Goal: Task Accomplishment & Management: Manage account settings

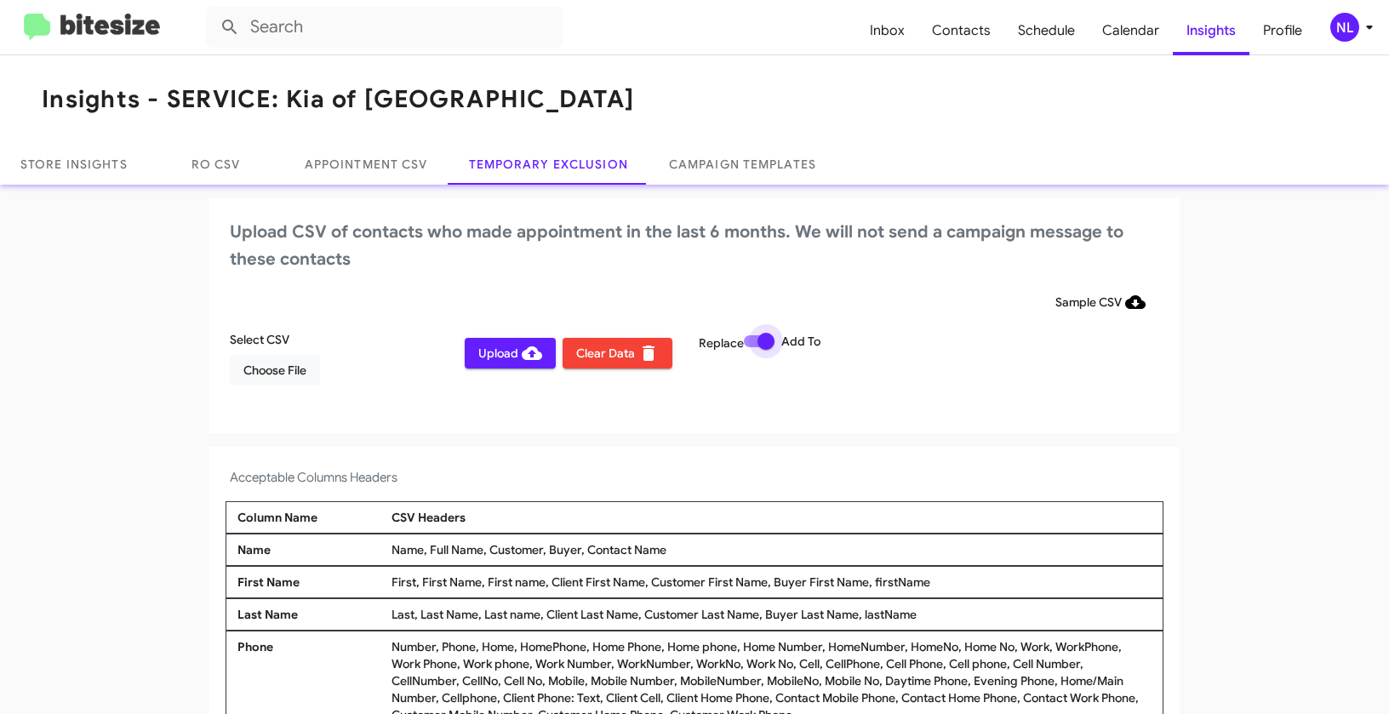
click at [751, 339] on span at bounding box center [759, 341] width 31 height 12
click at [752, 347] on input "Add To" at bounding box center [752, 347] width 1 height 1
checkbox input "false"
click at [1342, 23] on div "NL" at bounding box center [1344, 27] width 29 height 29
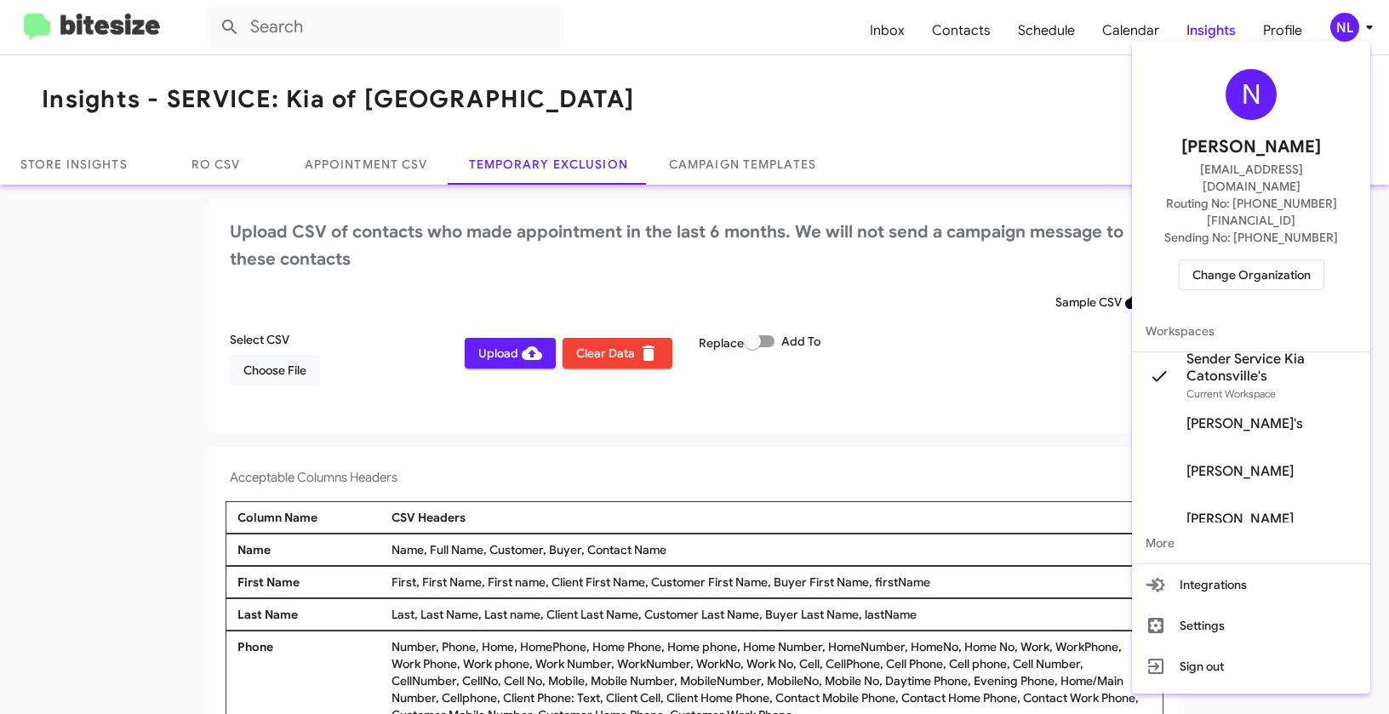
click at [806, 106] on div at bounding box center [694, 357] width 1389 height 714
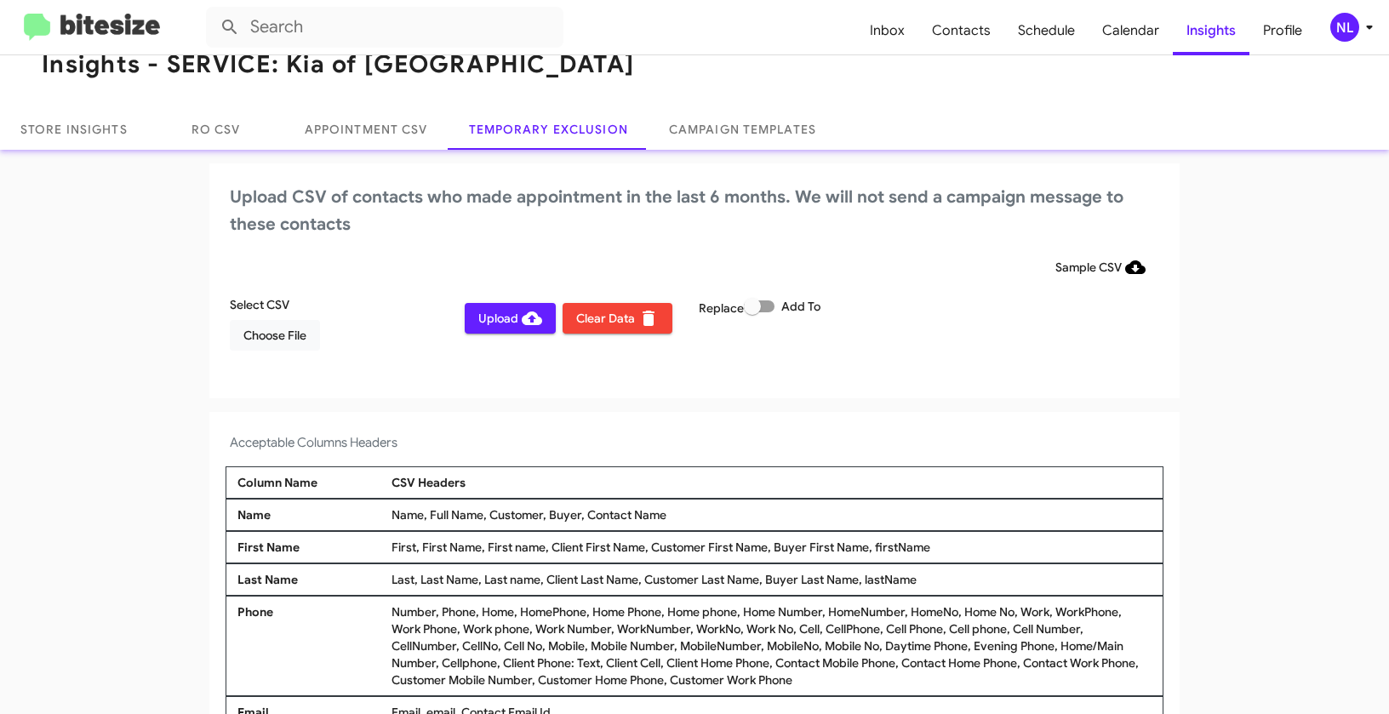
scroll to position [81, 0]
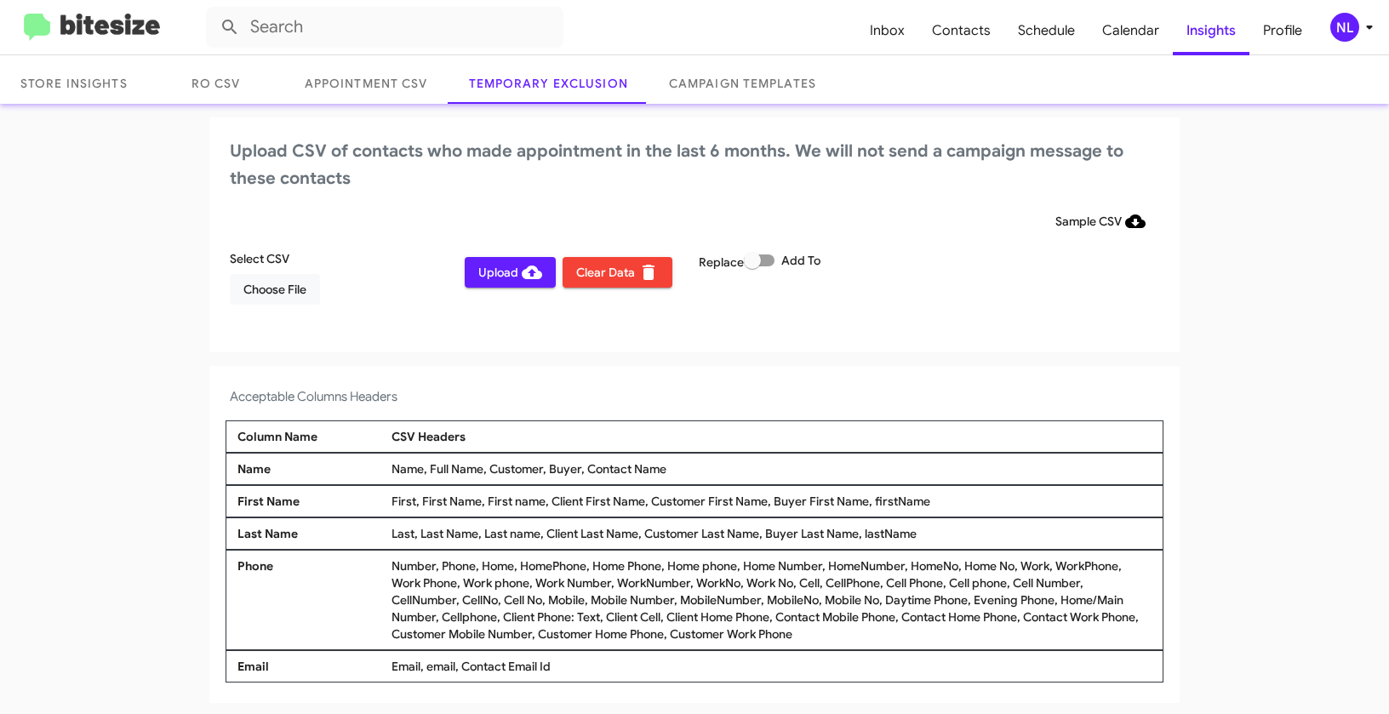
drag, startPoint x: 581, startPoint y: 466, endPoint x: 693, endPoint y: 468, distance: 111.5
click at [693, 468] on div "Name, Full Name, Customer, Buyer, Contact Name" at bounding box center [771, 469] width 769 height 17
copy div "Contact Name"
click at [250, 297] on span "Choose File" at bounding box center [274, 289] width 63 height 31
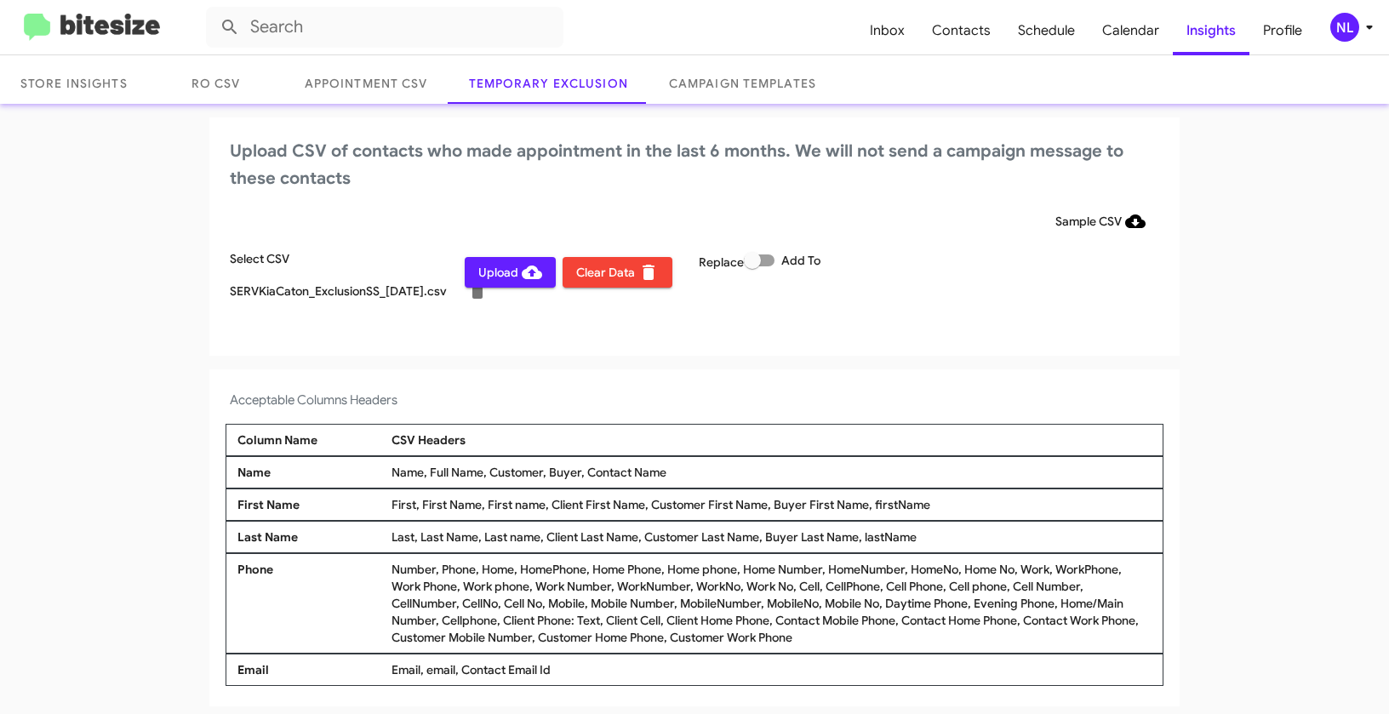
scroll to position [84, 0]
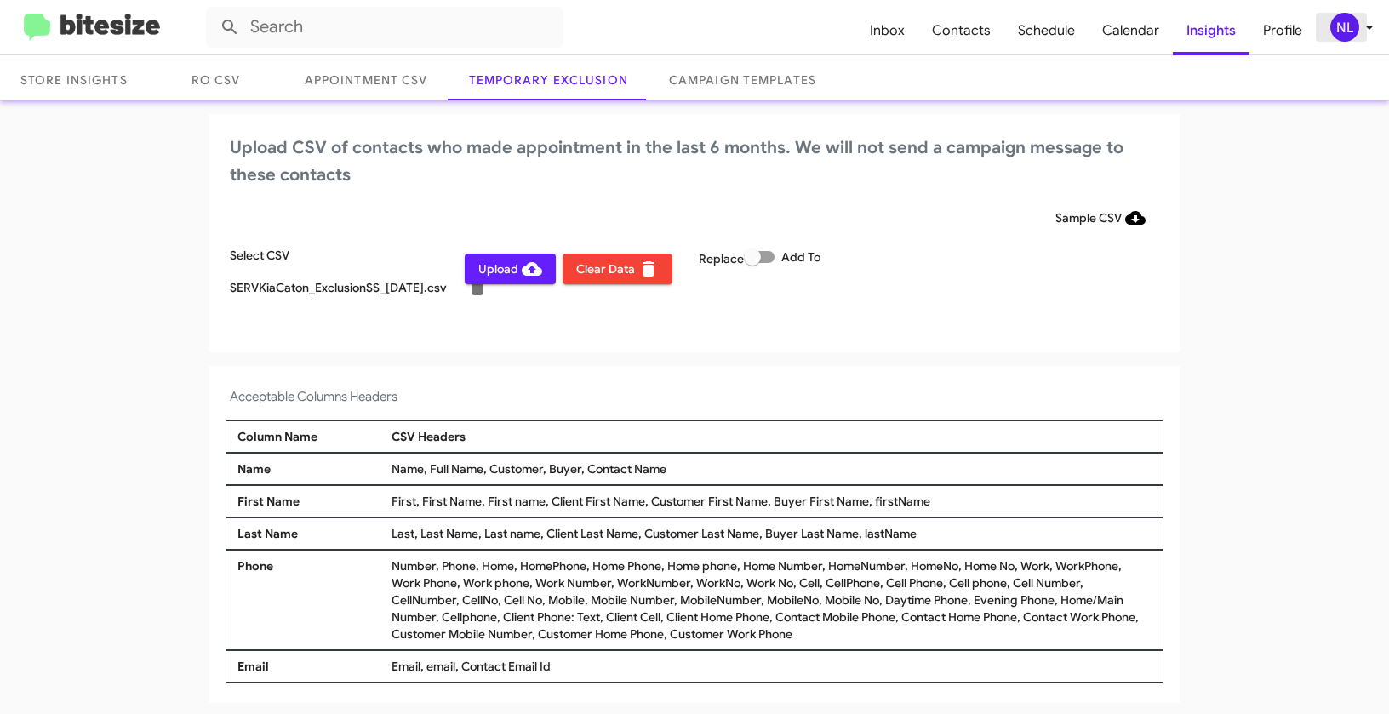
click at [1353, 27] on div "NL" at bounding box center [1344, 27] width 29 height 29
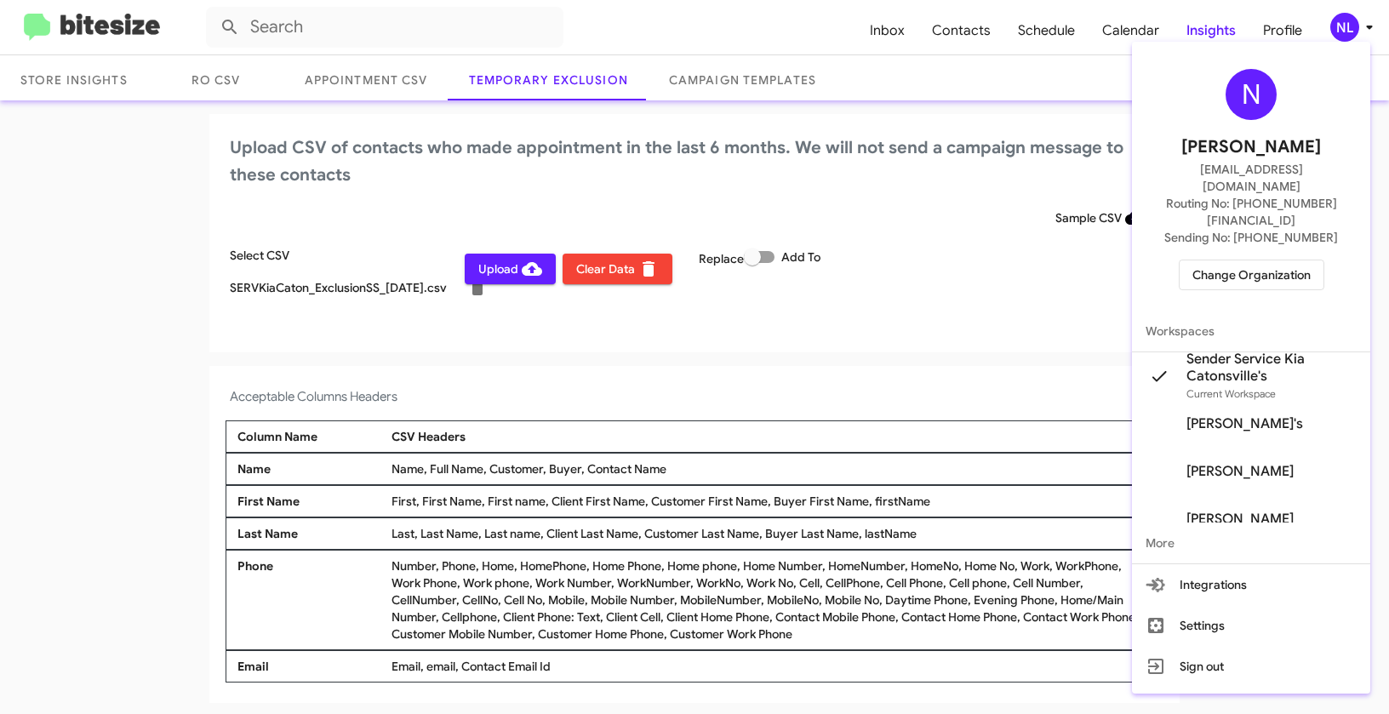
click at [890, 399] on div at bounding box center [694, 357] width 1389 height 714
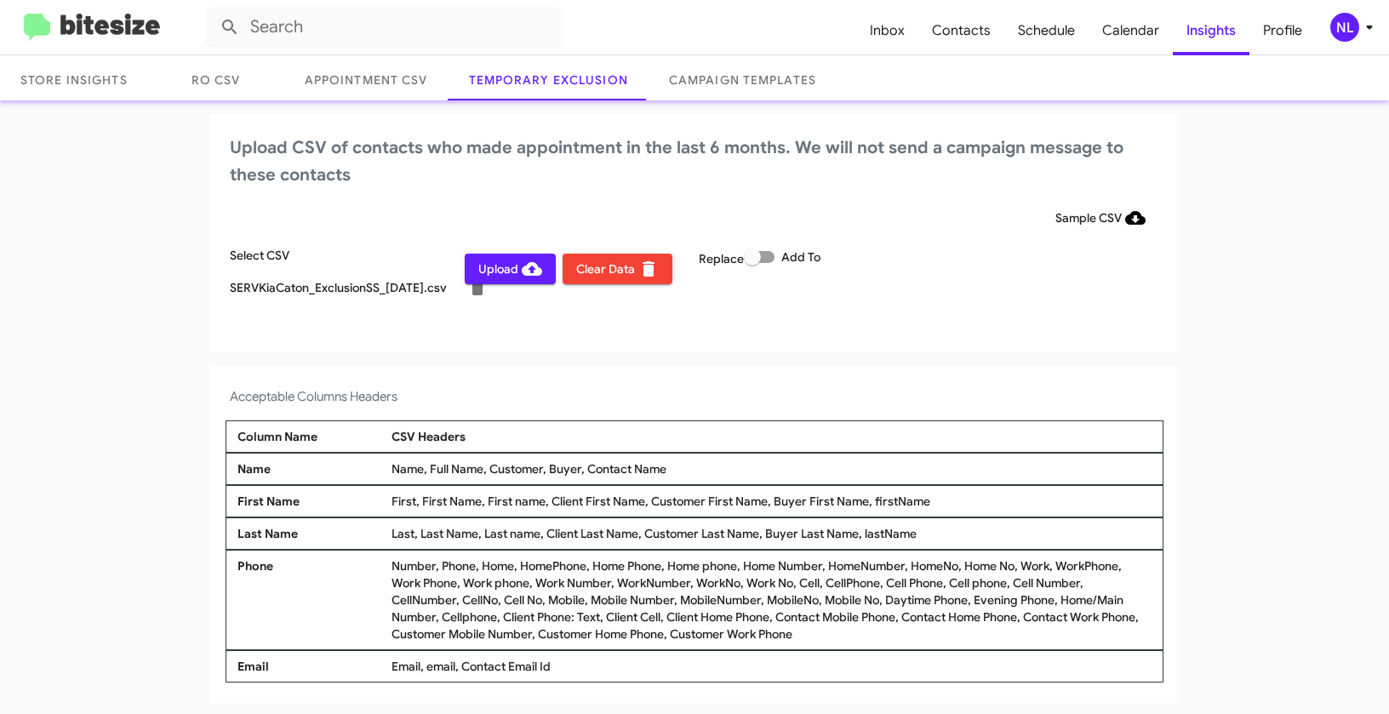
click at [495, 269] on span "Upload" at bounding box center [510, 269] width 64 height 31
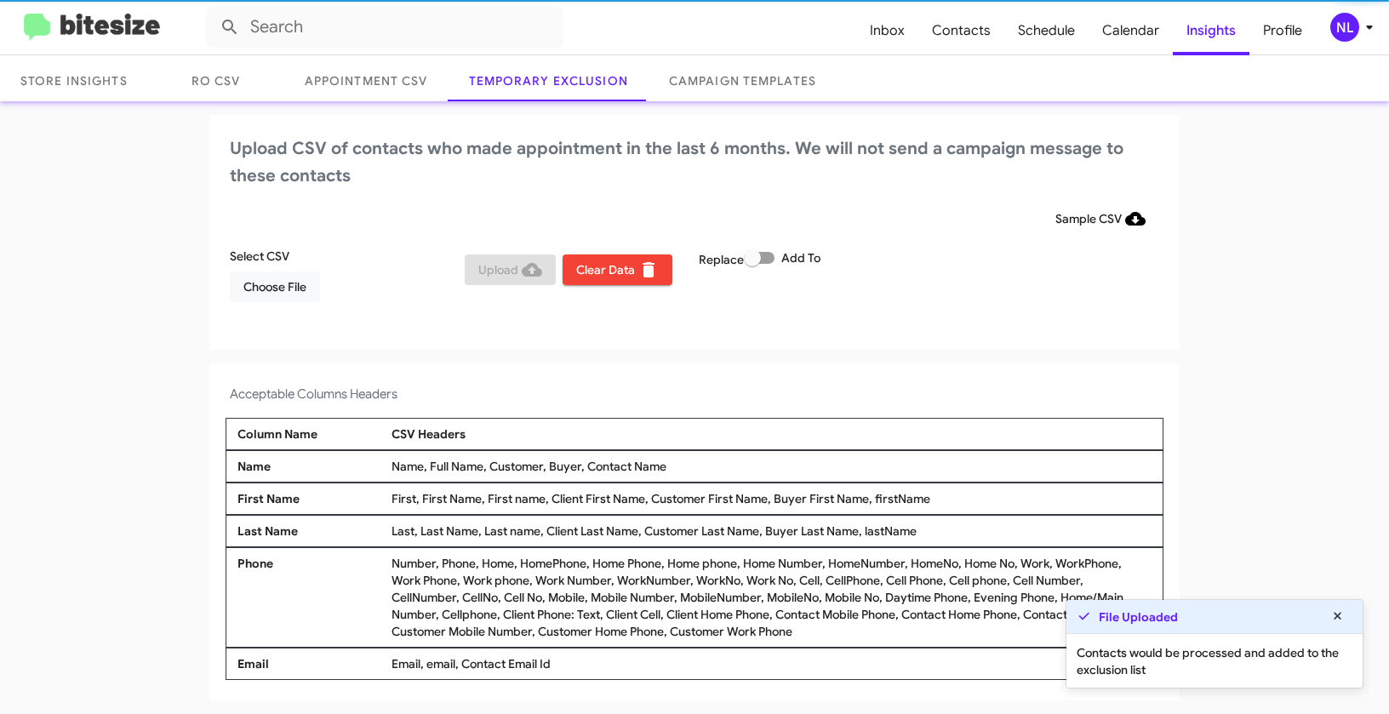
scroll to position [81, 0]
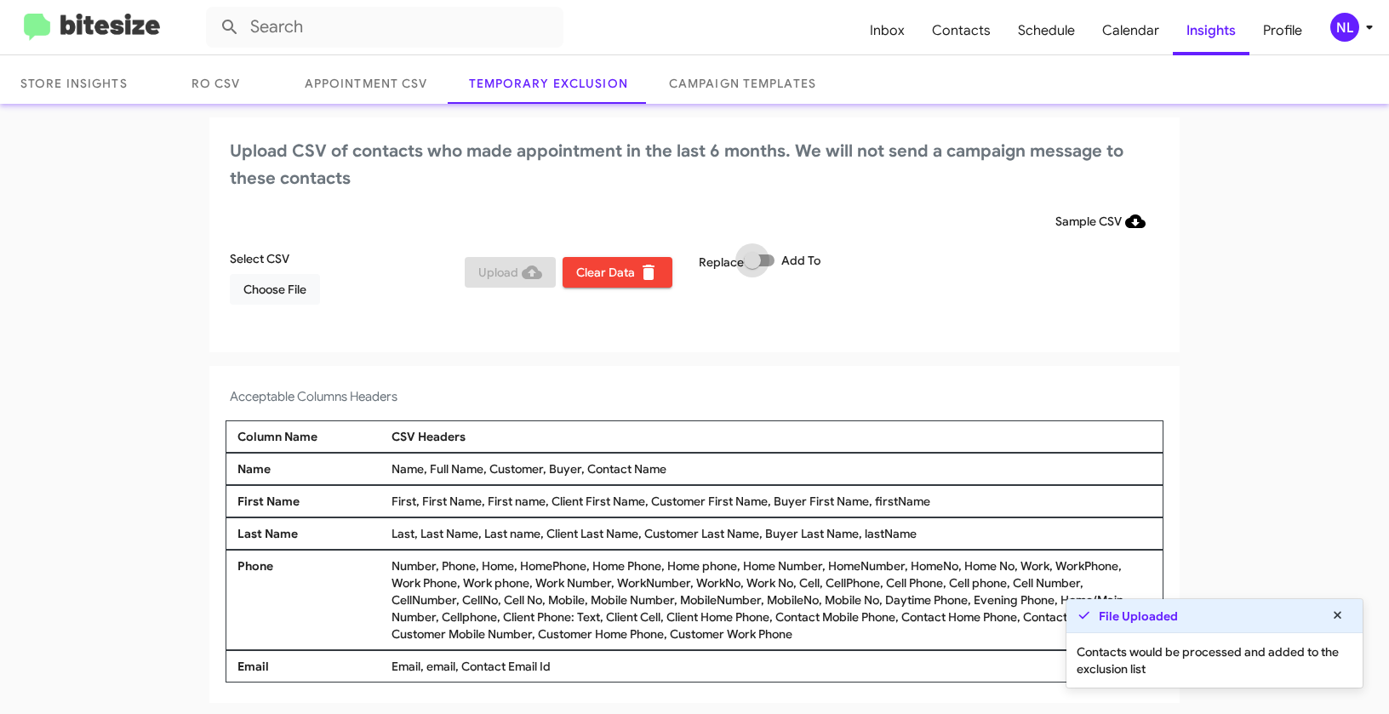
click at [766, 257] on span at bounding box center [759, 261] width 31 height 12
click at [752, 266] on input "Add To" at bounding box center [752, 266] width 1 height 1
checkbox input "true"
click at [250, 293] on span "Choose File" at bounding box center [274, 289] width 63 height 31
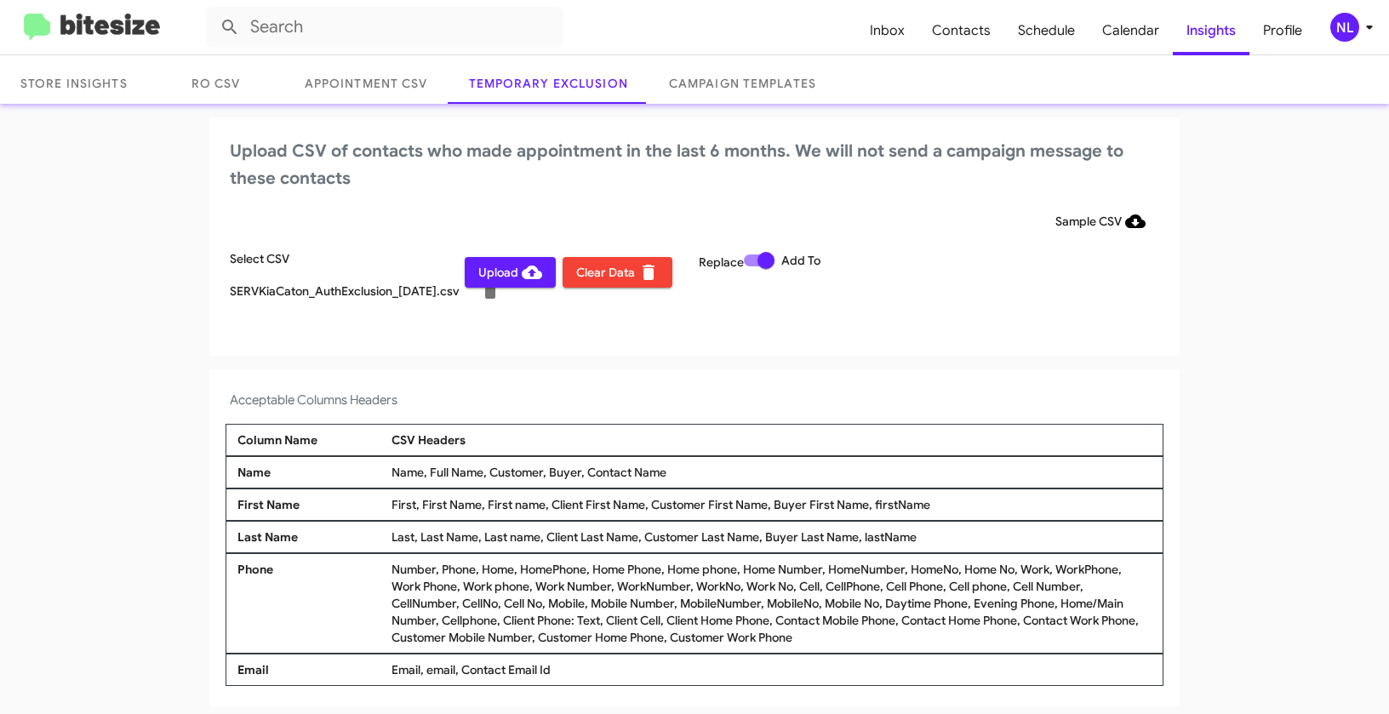
scroll to position [84, 0]
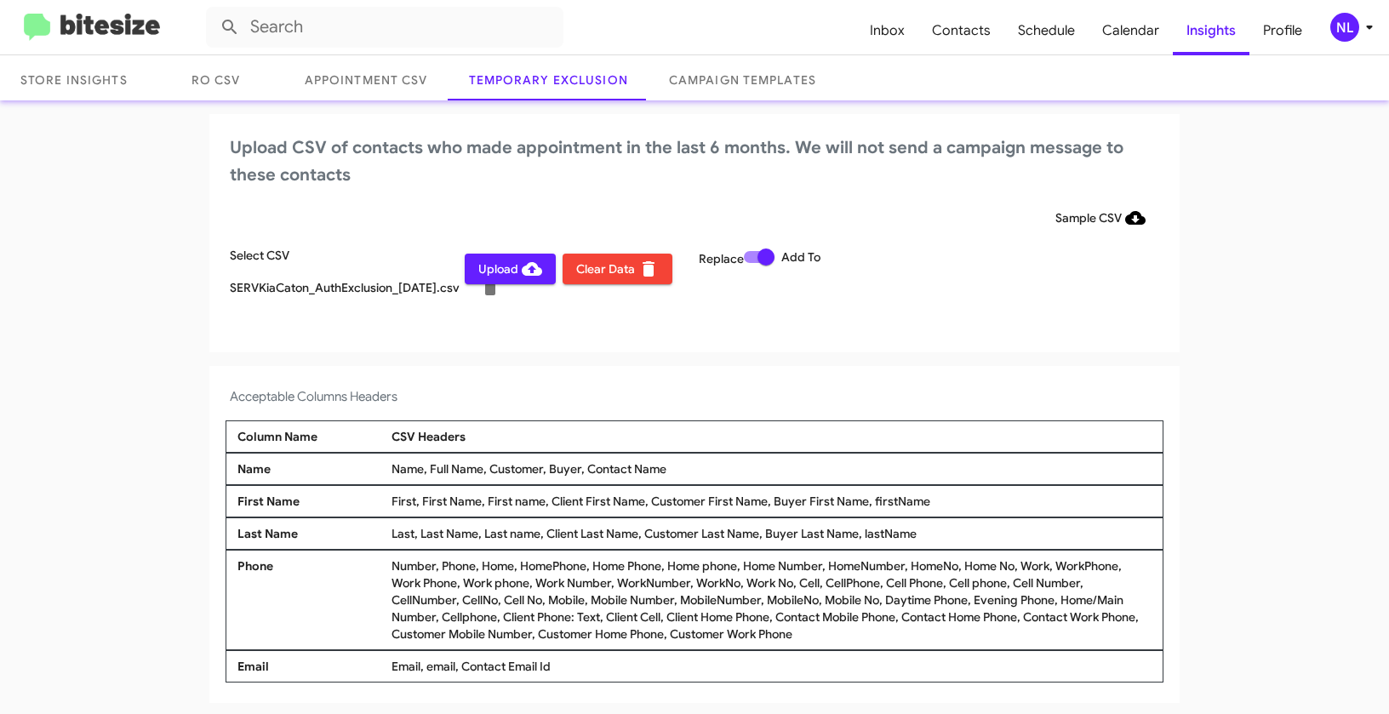
click at [518, 378] on div "Acceptable Columns Headers Column Name CSV Headers Name Name, Full Name, Custom…" at bounding box center [694, 534] width 970 height 337
click at [495, 274] on span "Upload" at bounding box center [510, 269] width 64 height 31
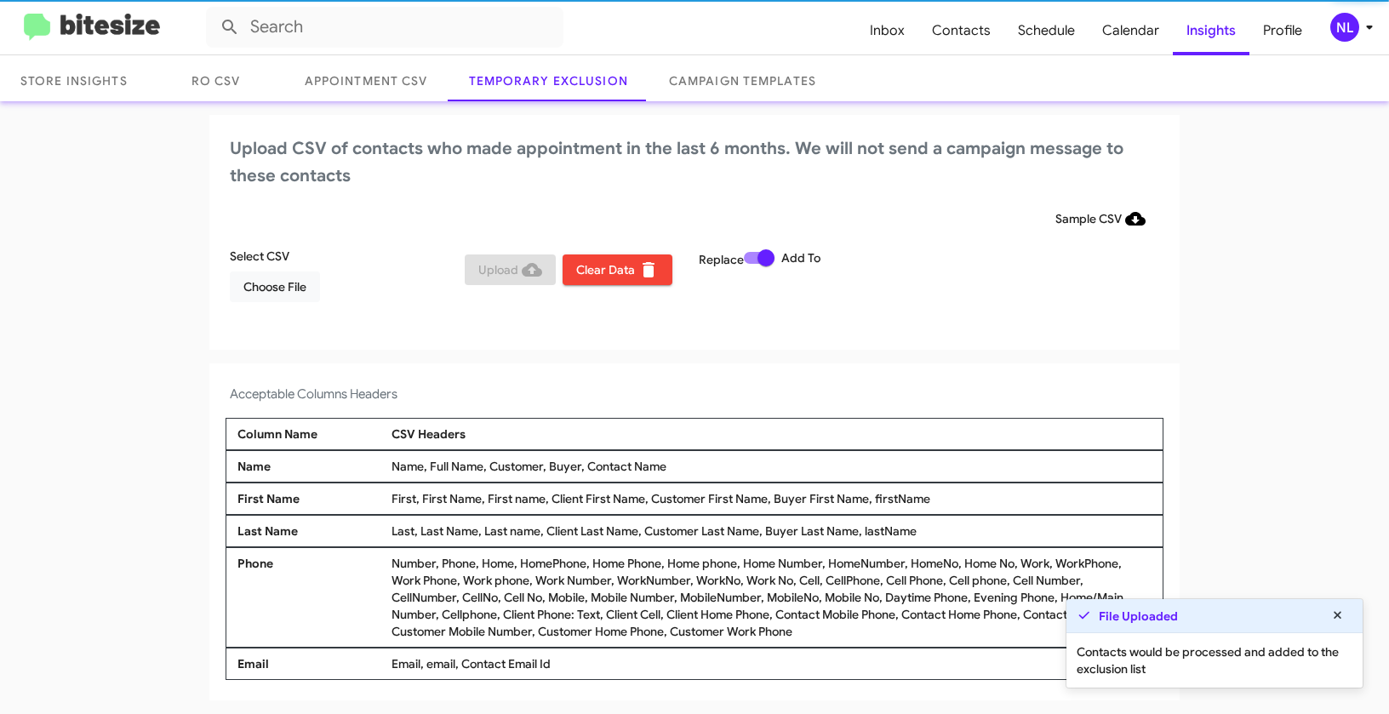
scroll to position [81, 0]
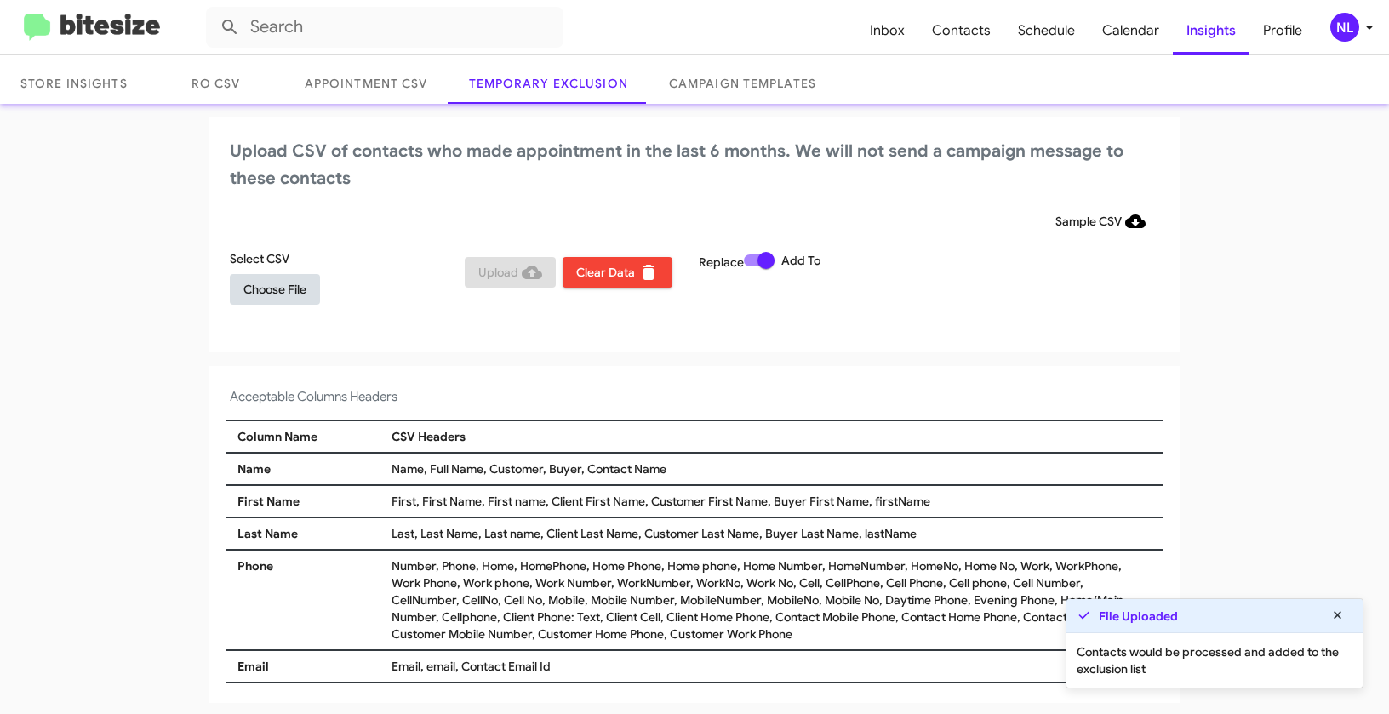
click at [276, 295] on span "Choose File" at bounding box center [274, 289] width 63 height 31
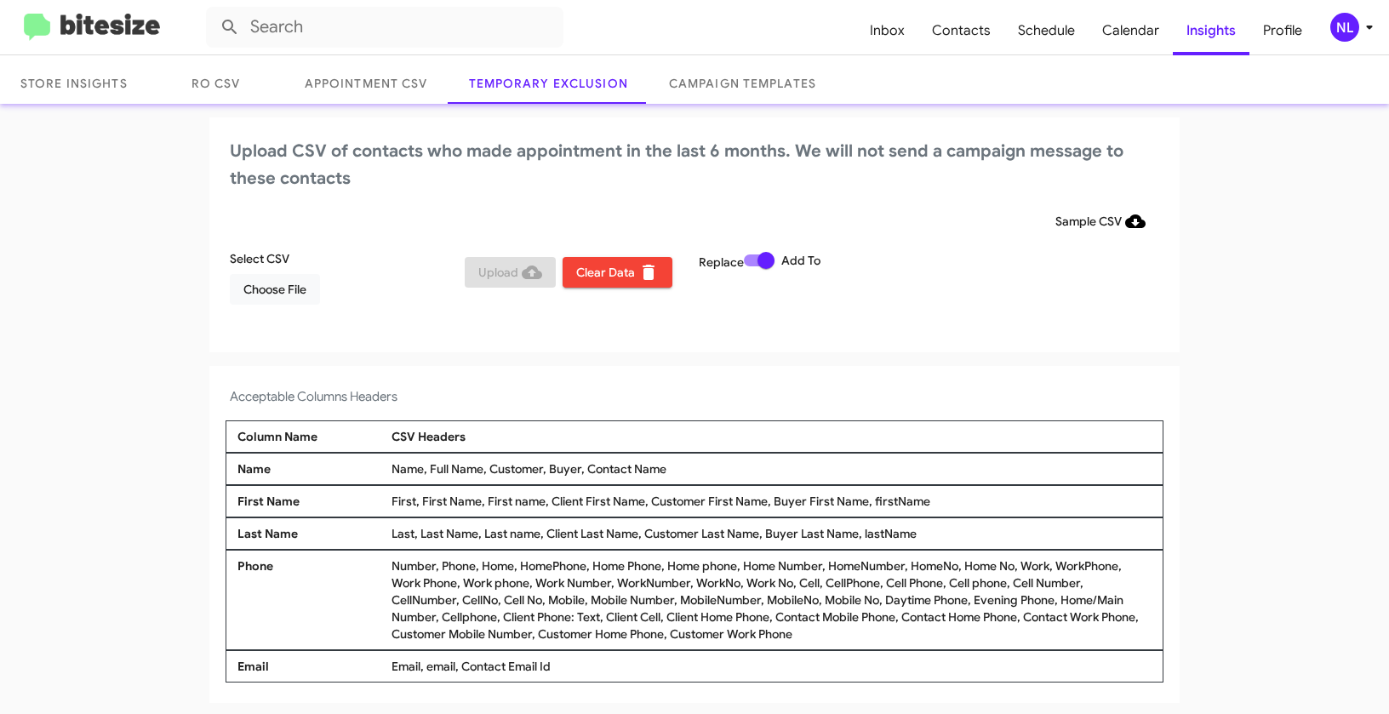
scroll to position [84, 0]
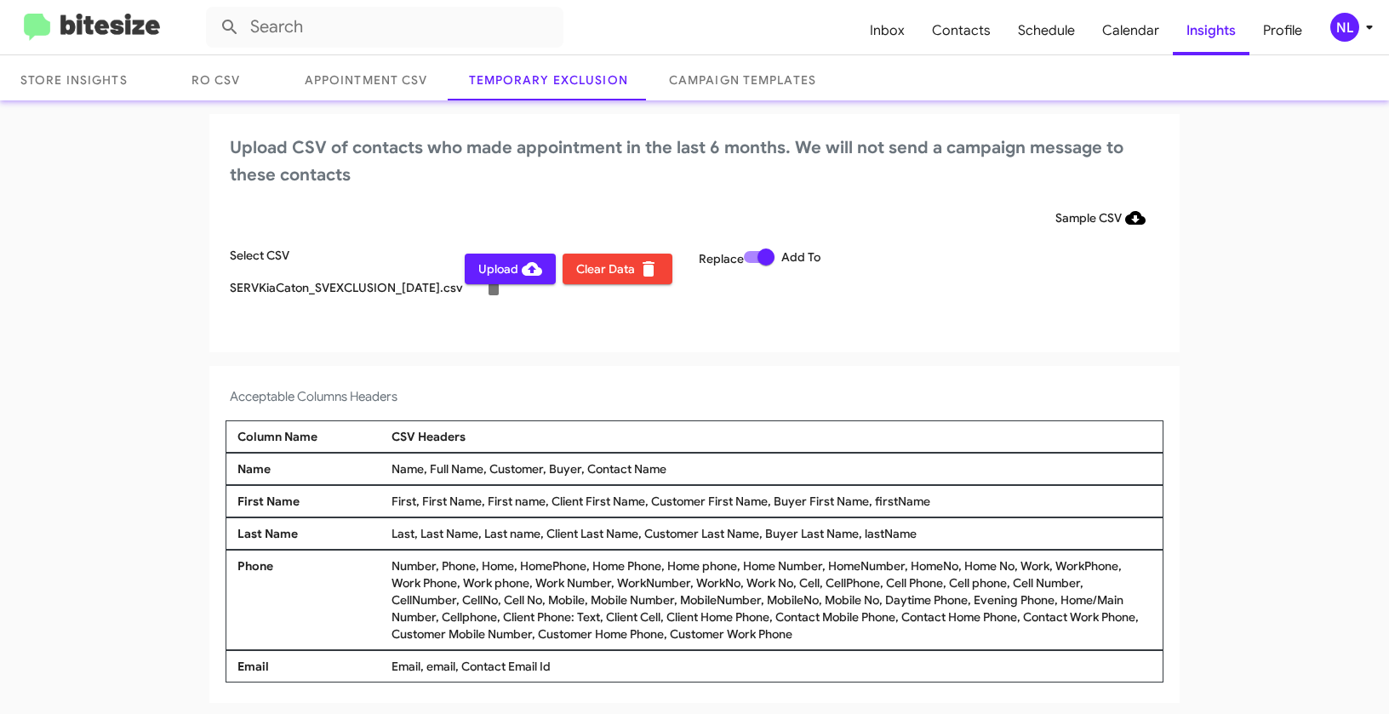
click at [752, 407] on div "Acceptable Columns Headers Column Name CSV Headers Name Name, Full Name, Custom…" at bounding box center [694, 534] width 970 height 337
click at [492, 272] on span "Upload" at bounding box center [510, 269] width 64 height 31
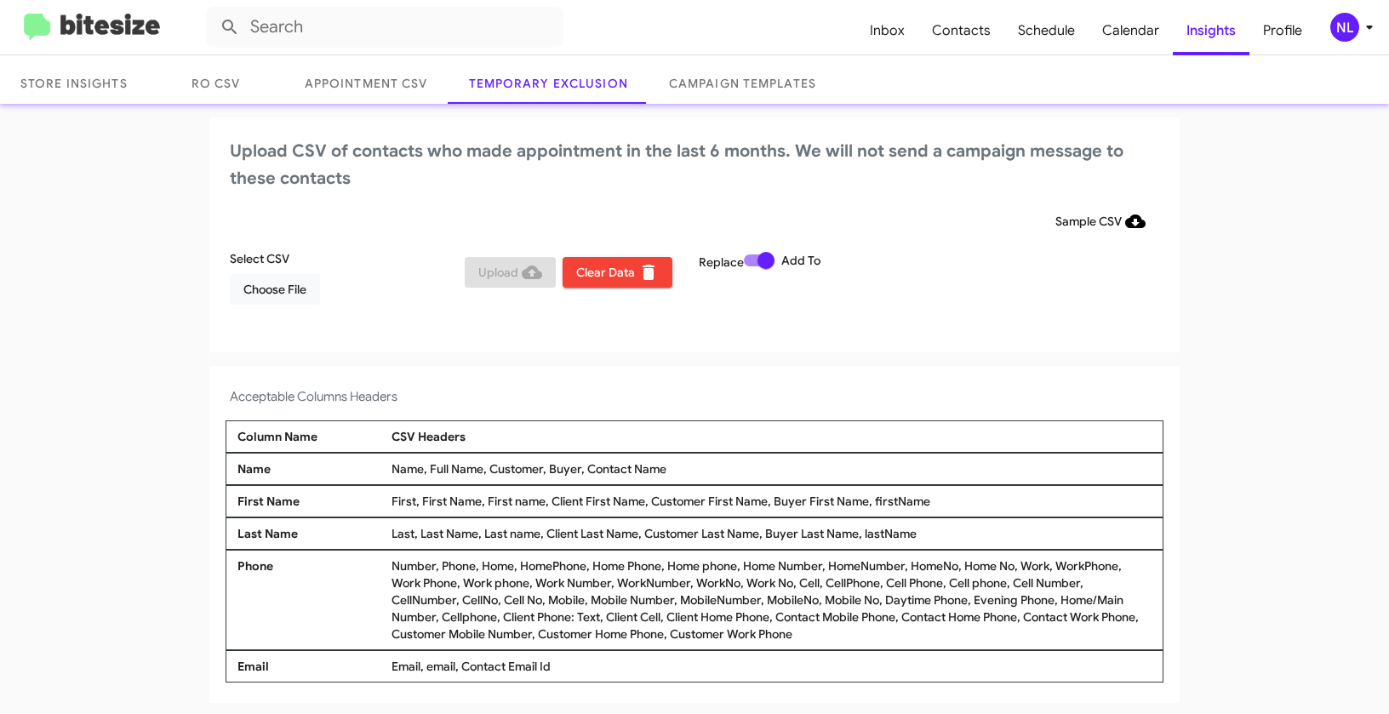
click at [1346, 29] on div "NL" at bounding box center [1344, 27] width 29 height 29
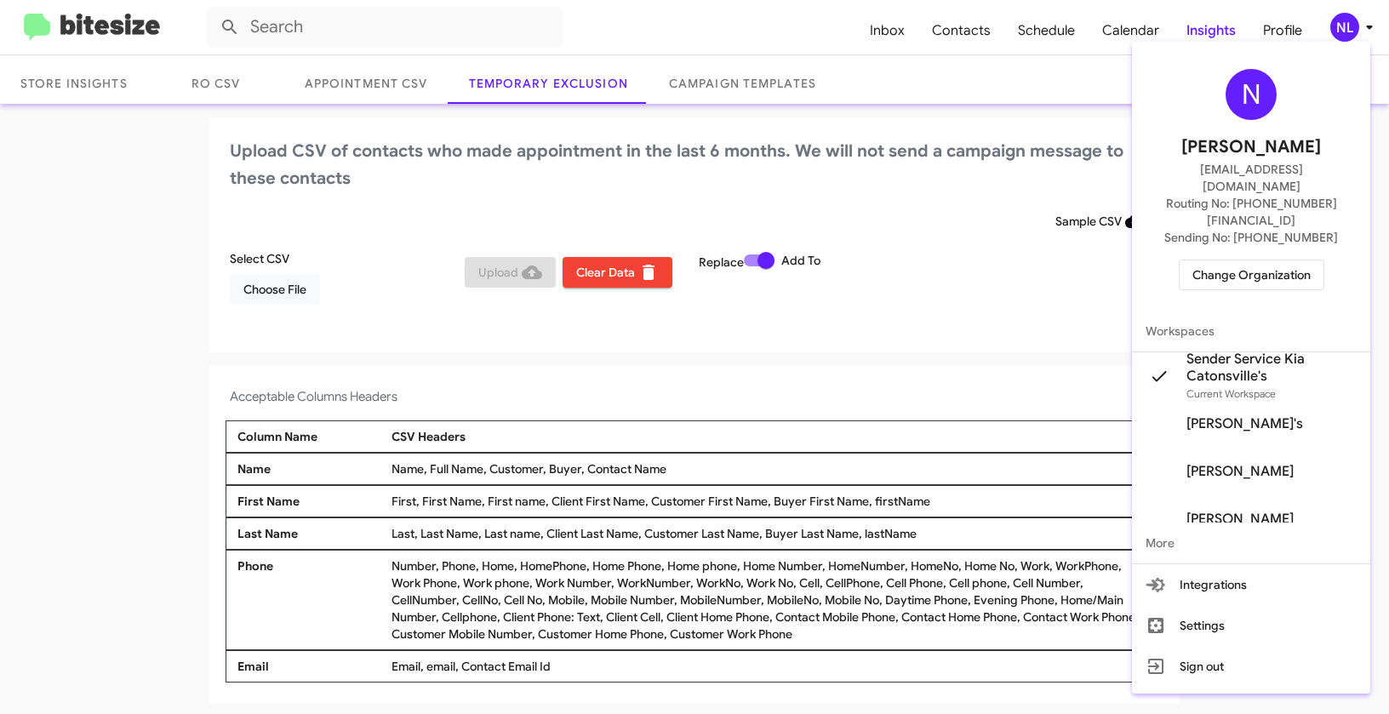
click at [1244, 260] on span "Change Organization" at bounding box center [1252, 274] width 118 height 29
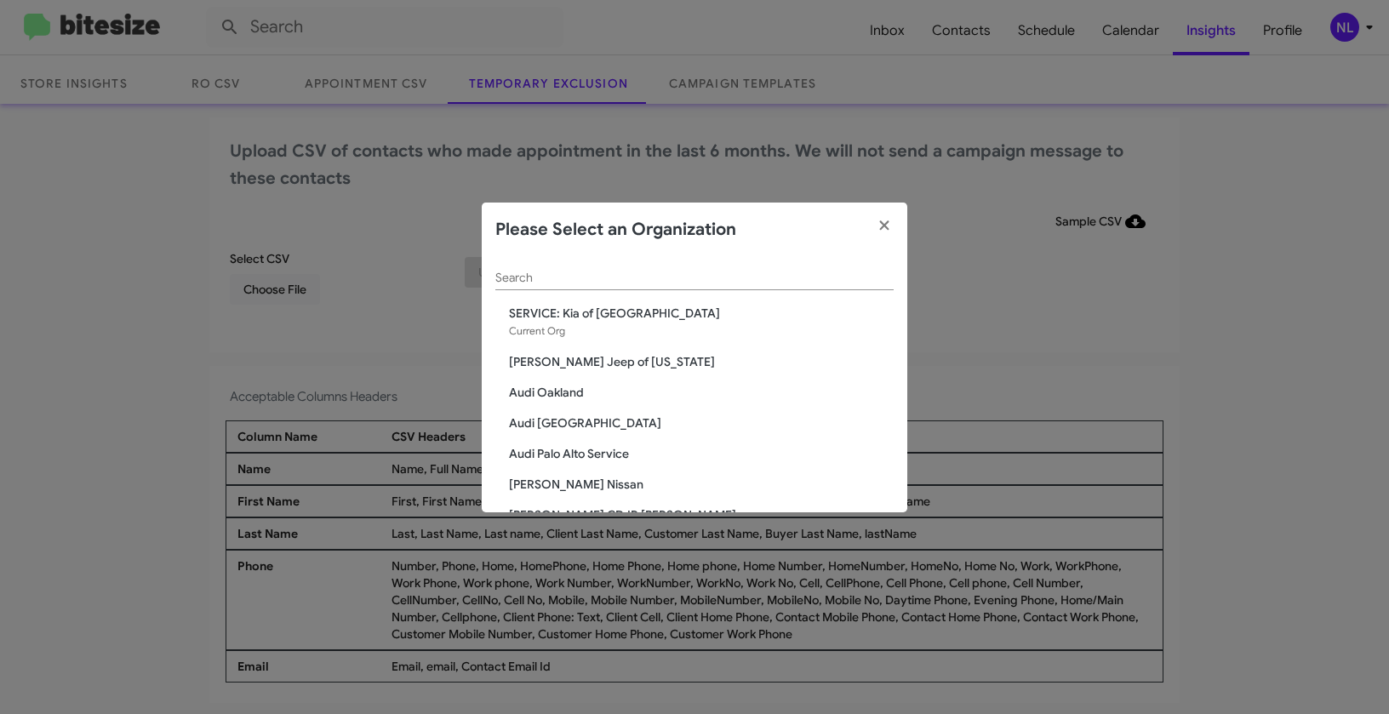
click at [816, 272] on input "Search" at bounding box center [694, 279] width 398 height 14
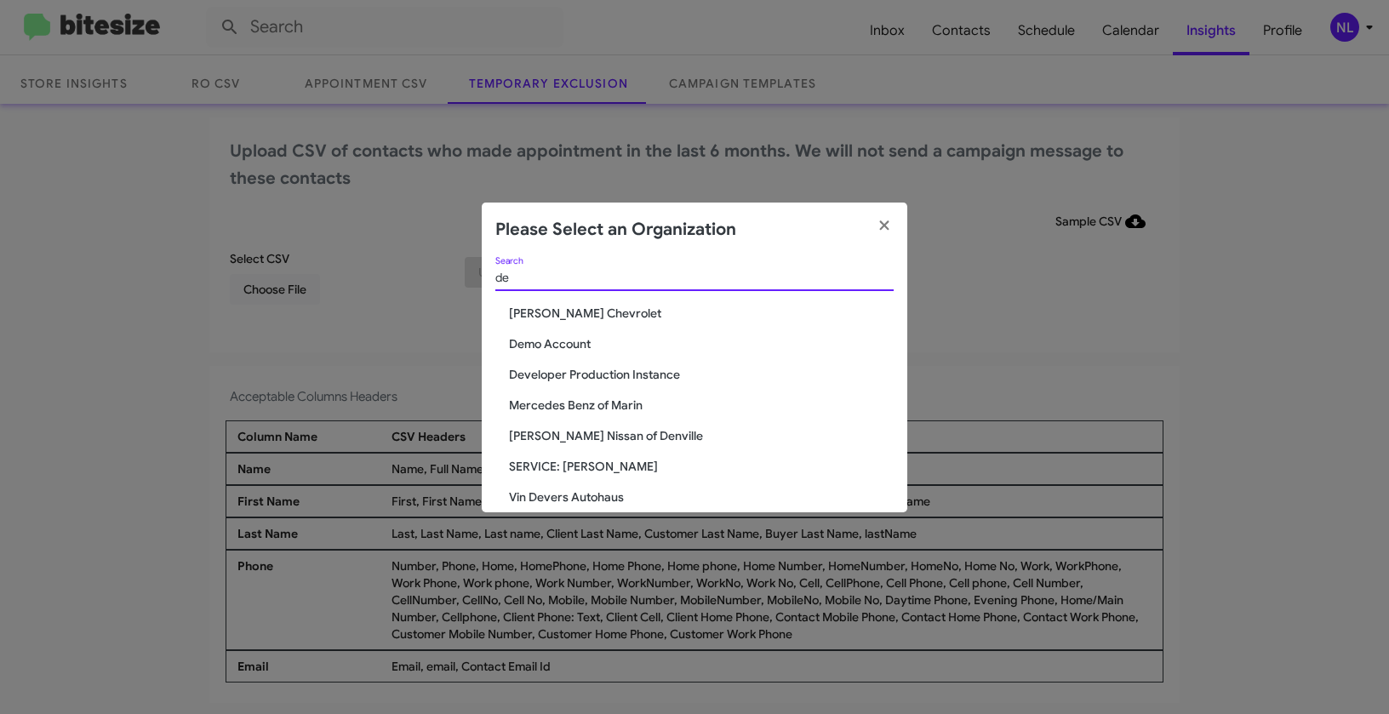
type input "de"
click at [608, 319] on span "DeLillo Chevrolet" at bounding box center [701, 313] width 385 height 17
click at [569, 309] on span "DeLillo Chevrolet" at bounding box center [701, 313] width 385 height 17
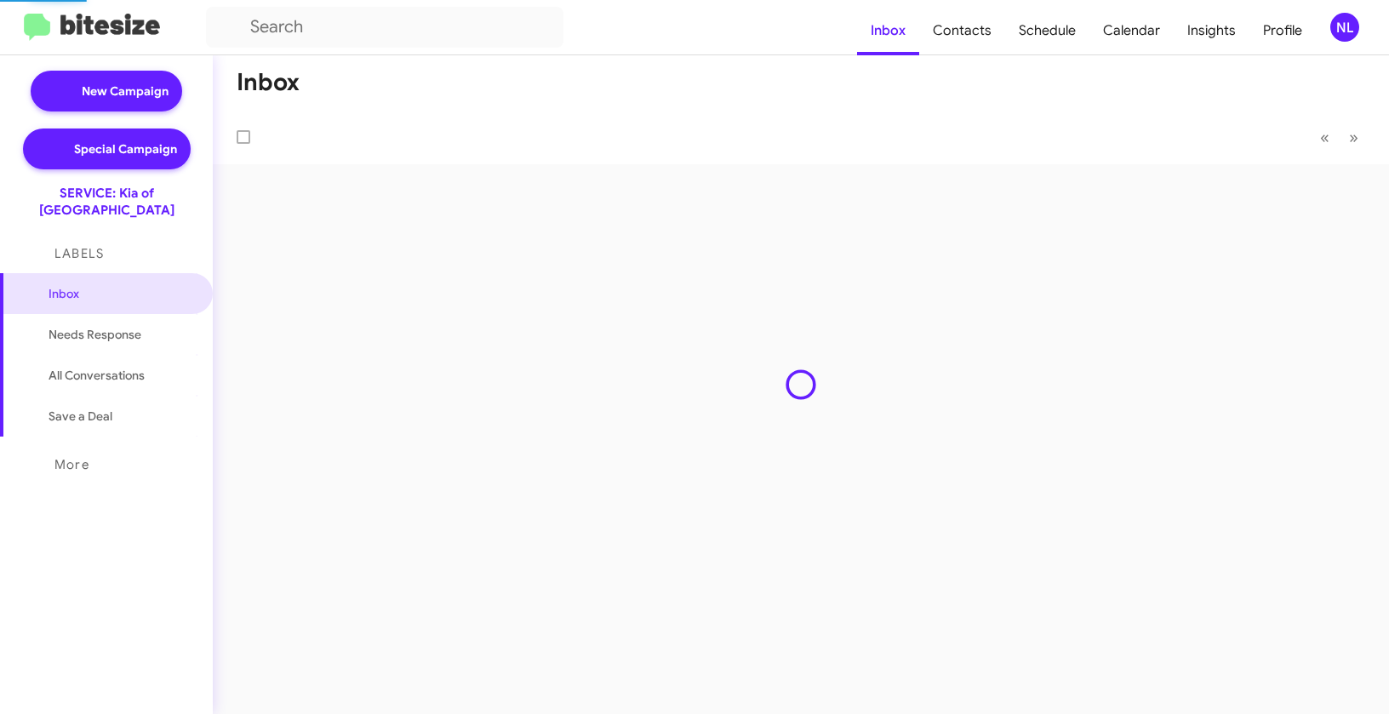
click at [1332, 31] on div "NL" at bounding box center [1344, 27] width 29 height 29
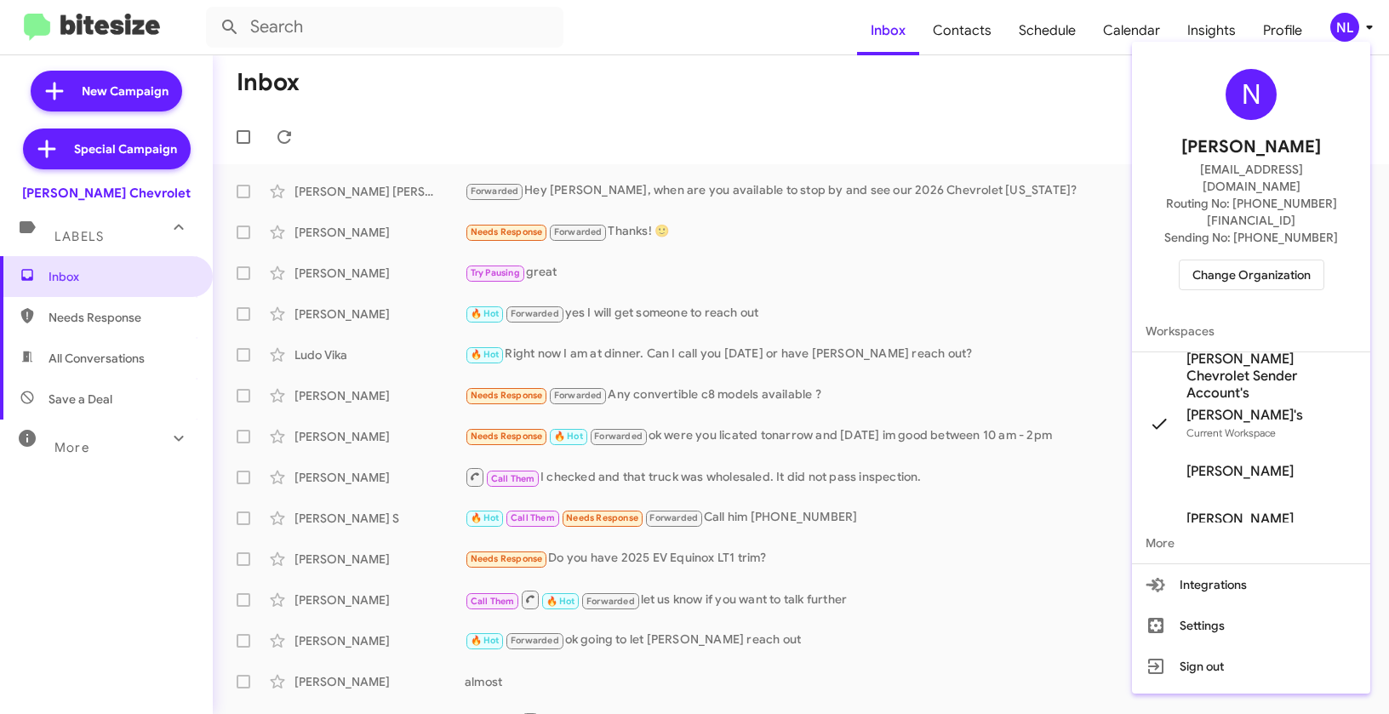
click at [1231, 260] on span "Change Organization" at bounding box center [1252, 274] width 118 height 29
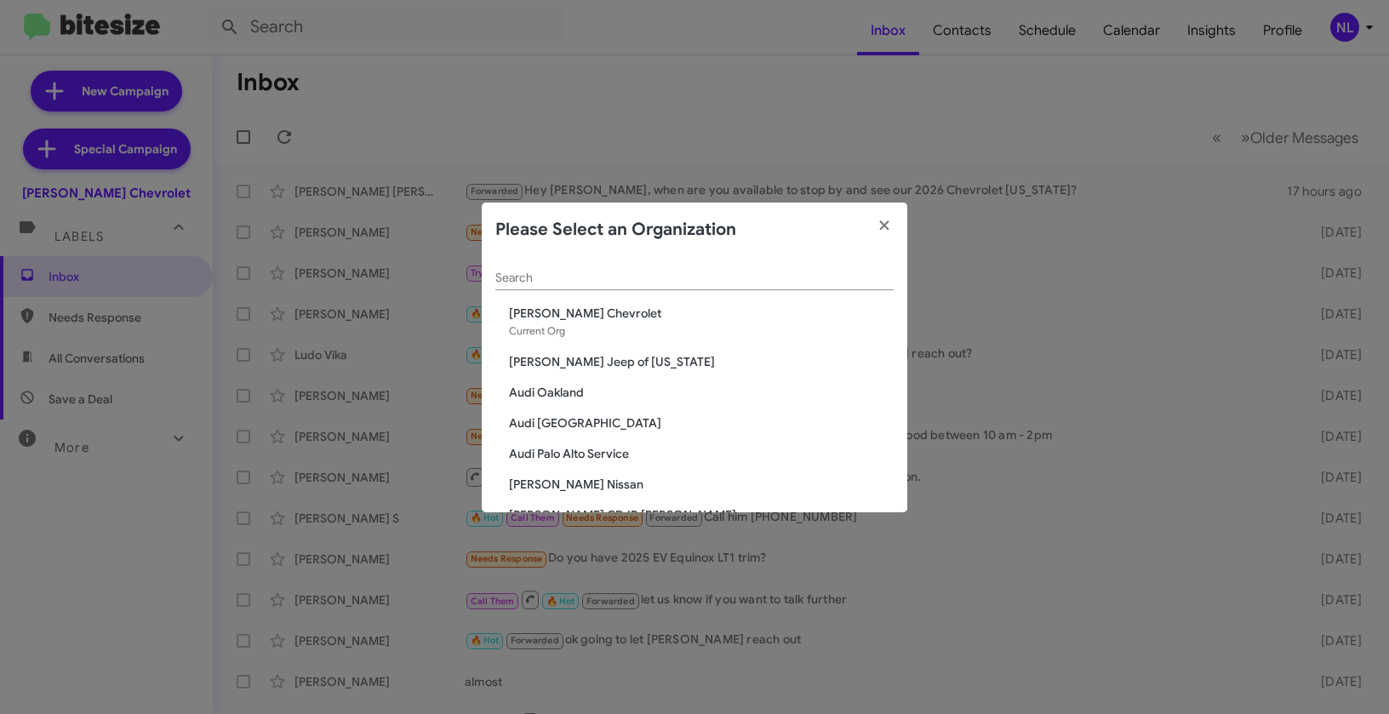
click at [661, 274] on input "Search" at bounding box center [694, 279] width 398 height 14
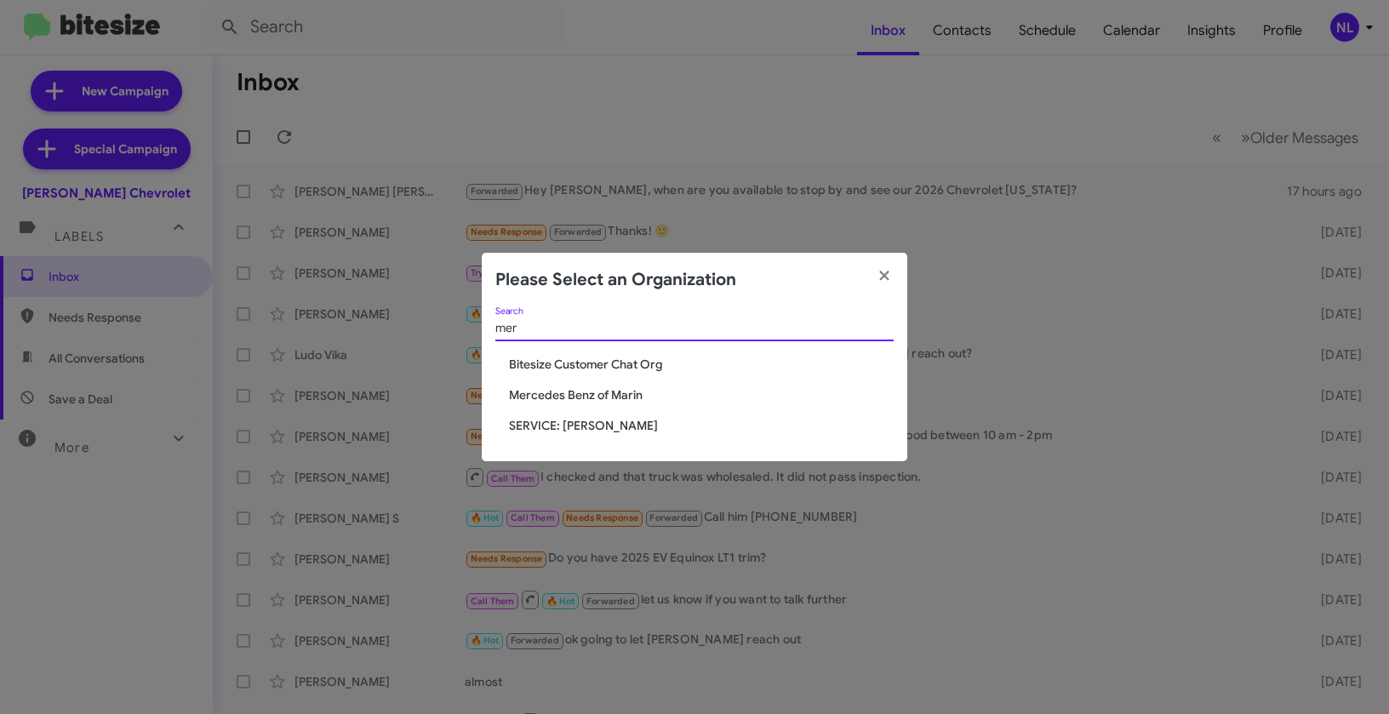
type input "mer"
click at [632, 394] on span "Mercedes Benz of Marin" at bounding box center [701, 394] width 385 height 17
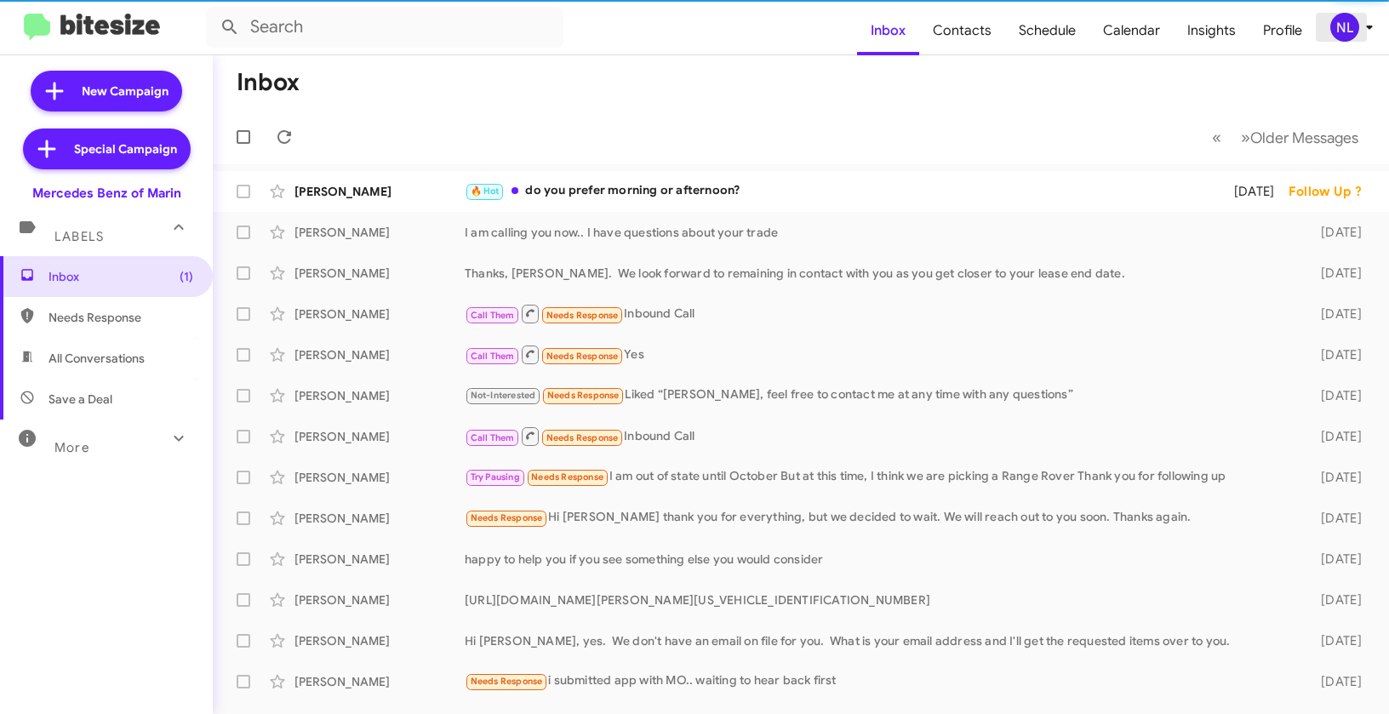
click at [1343, 35] on div "NL" at bounding box center [1344, 27] width 29 height 29
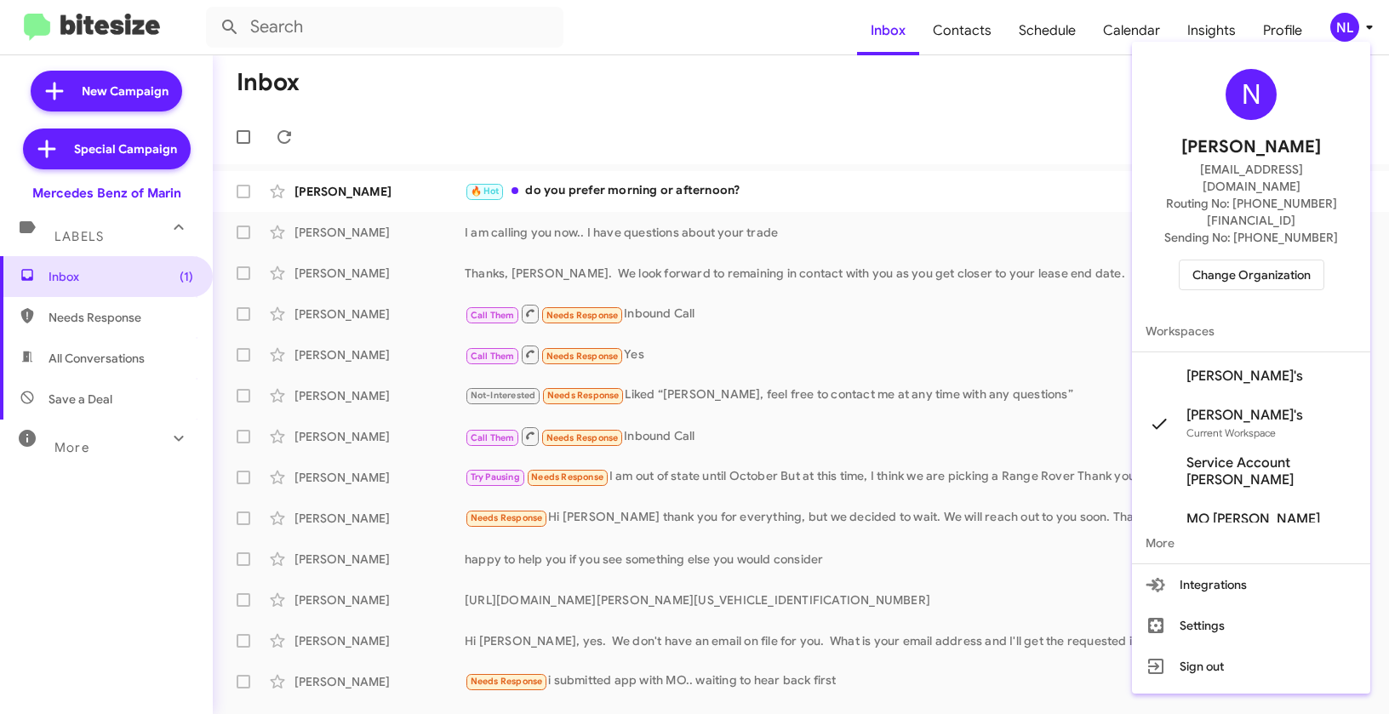
click at [1245, 260] on span "Change Organization" at bounding box center [1252, 274] width 118 height 29
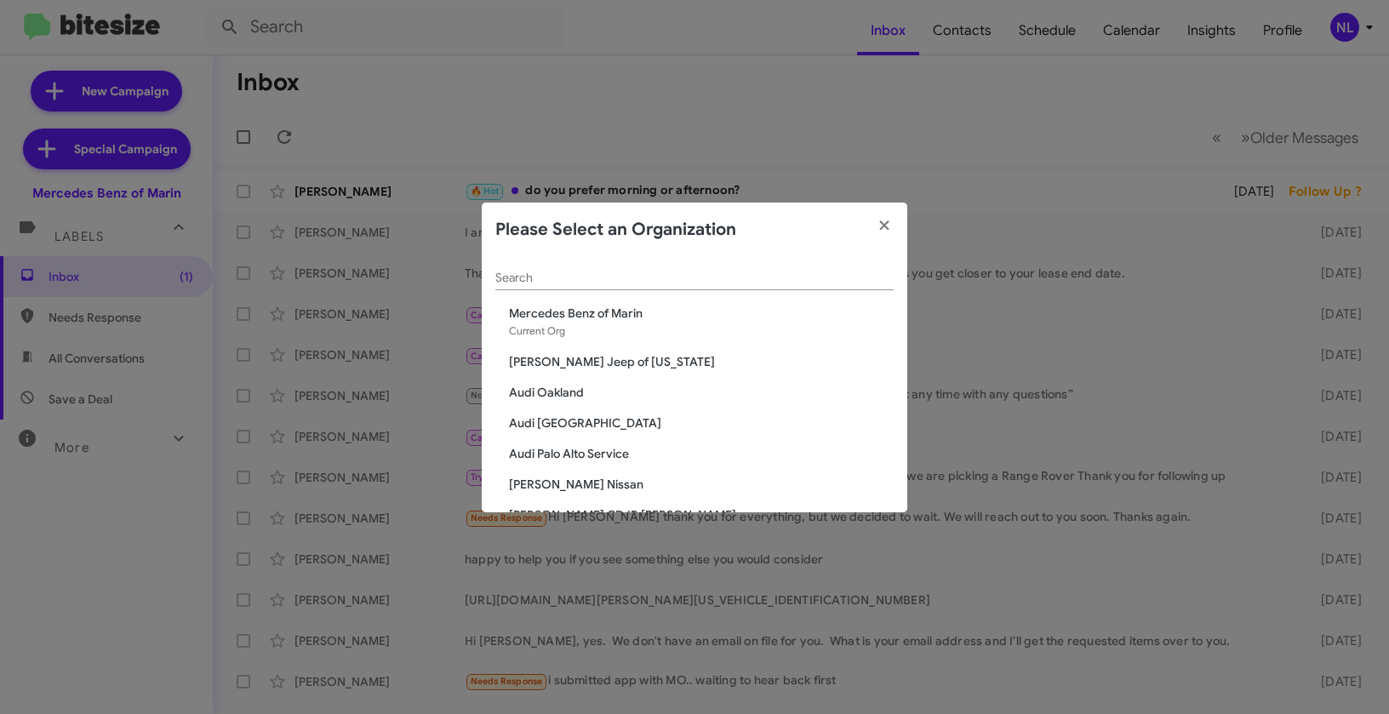
click at [775, 275] on input "Search" at bounding box center [694, 279] width 398 height 14
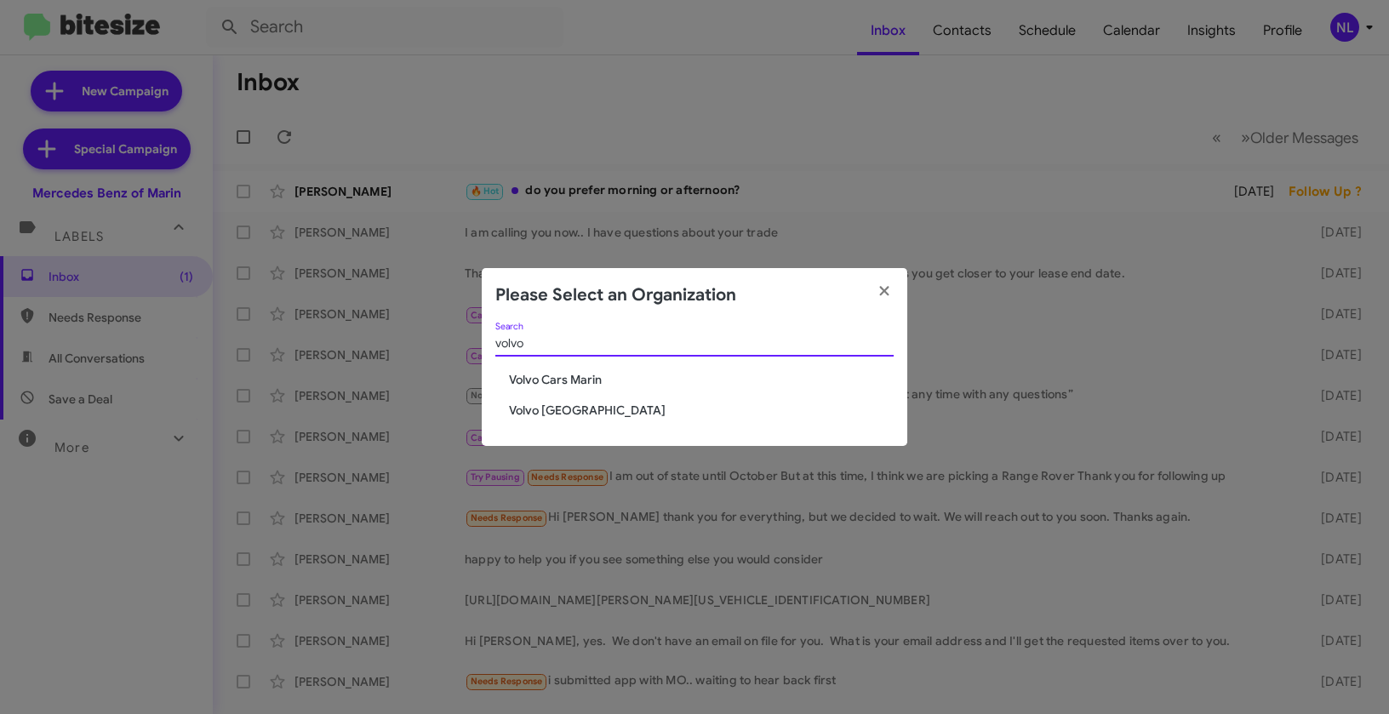
type input "volvo"
click at [614, 373] on span "Volvo Cars Marin" at bounding box center [701, 379] width 385 height 17
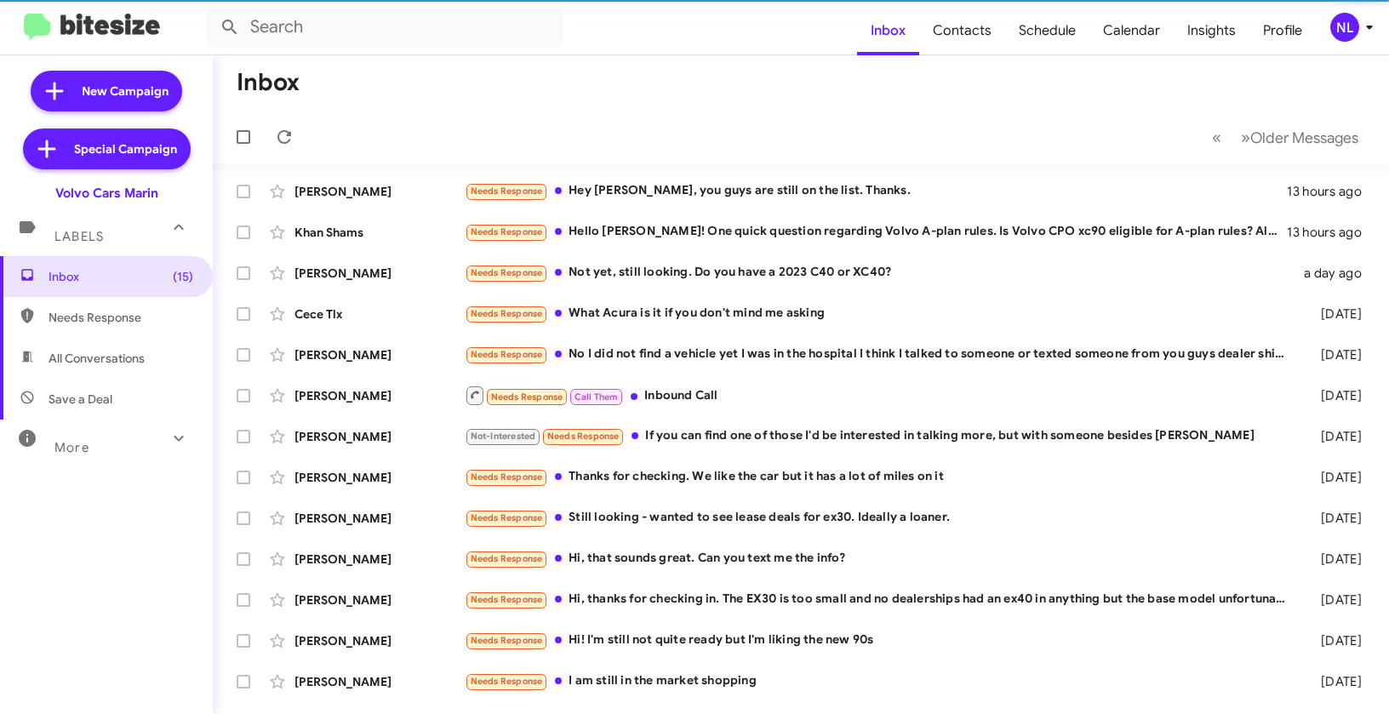
click at [1340, 39] on div "NL" at bounding box center [1344, 27] width 29 height 29
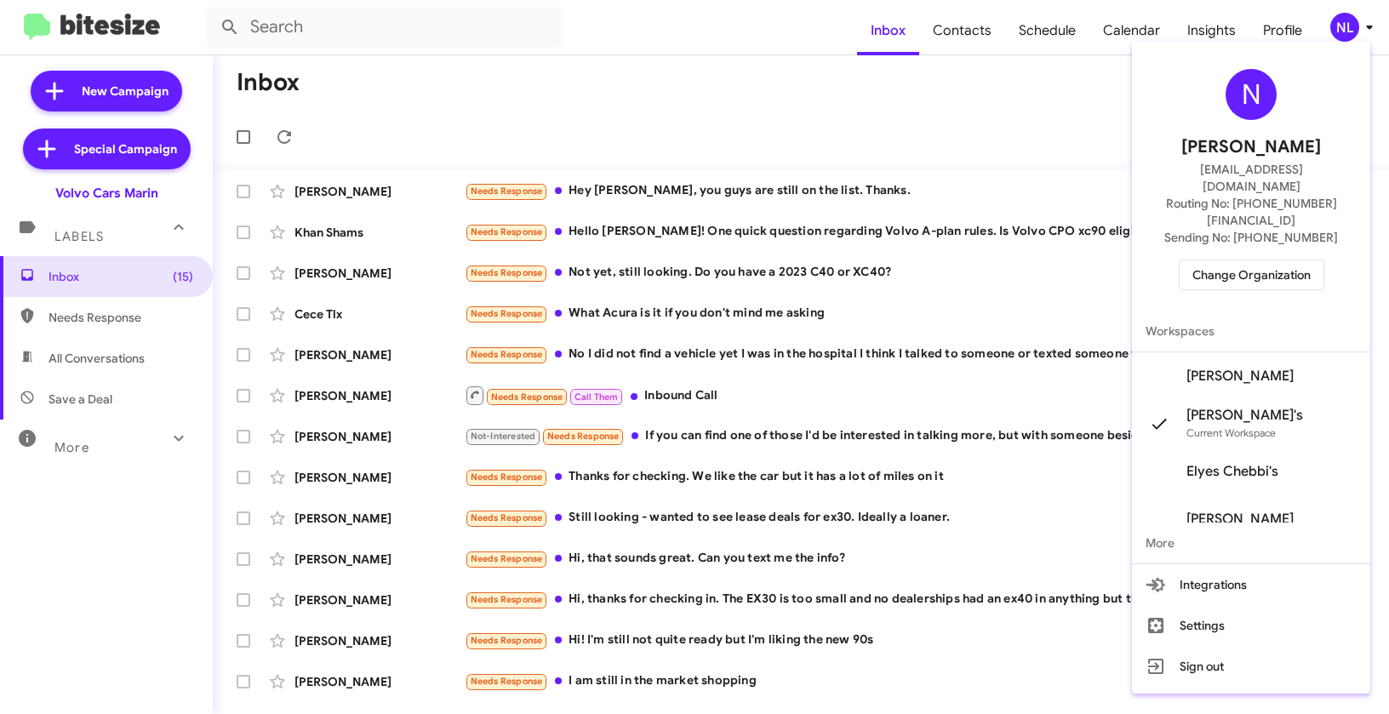
click at [1255, 260] on span "Change Organization" at bounding box center [1252, 274] width 118 height 29
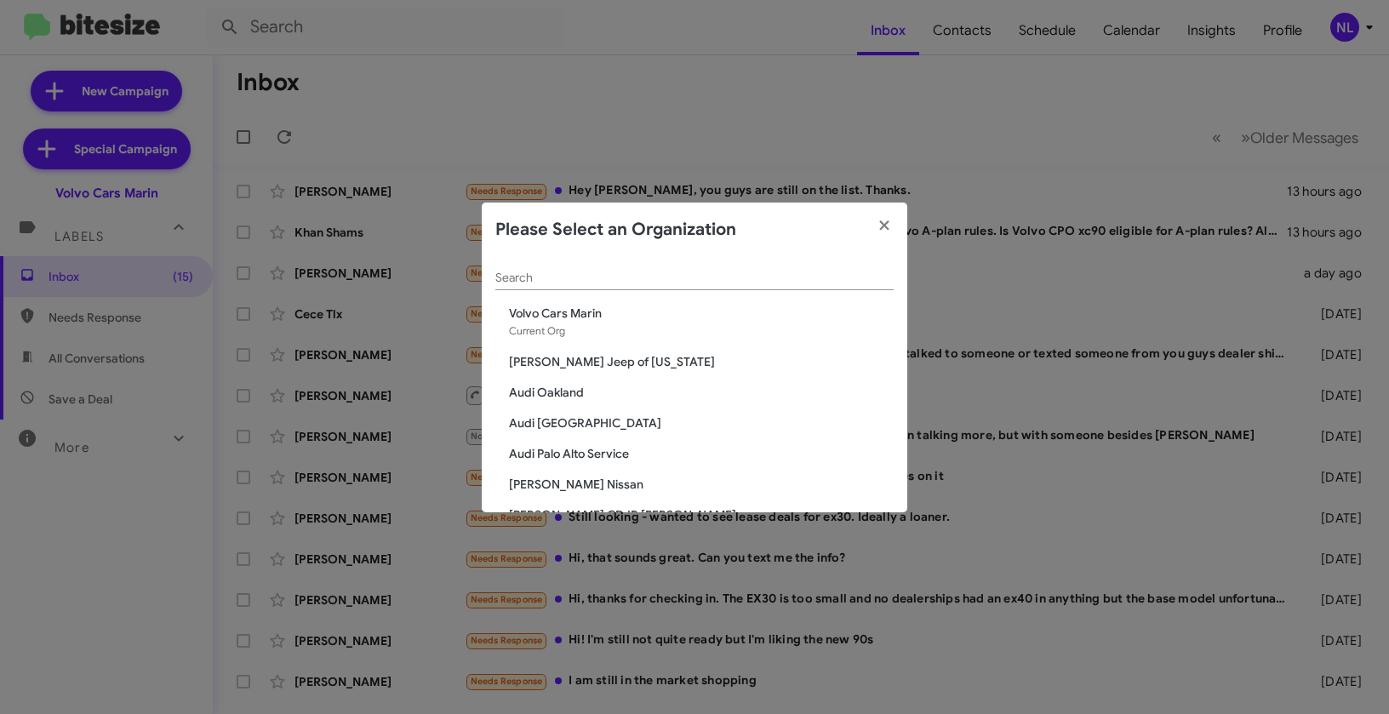
click at [613, 272] on input "Search" at bounding box center [694, 279] width 398 height 14
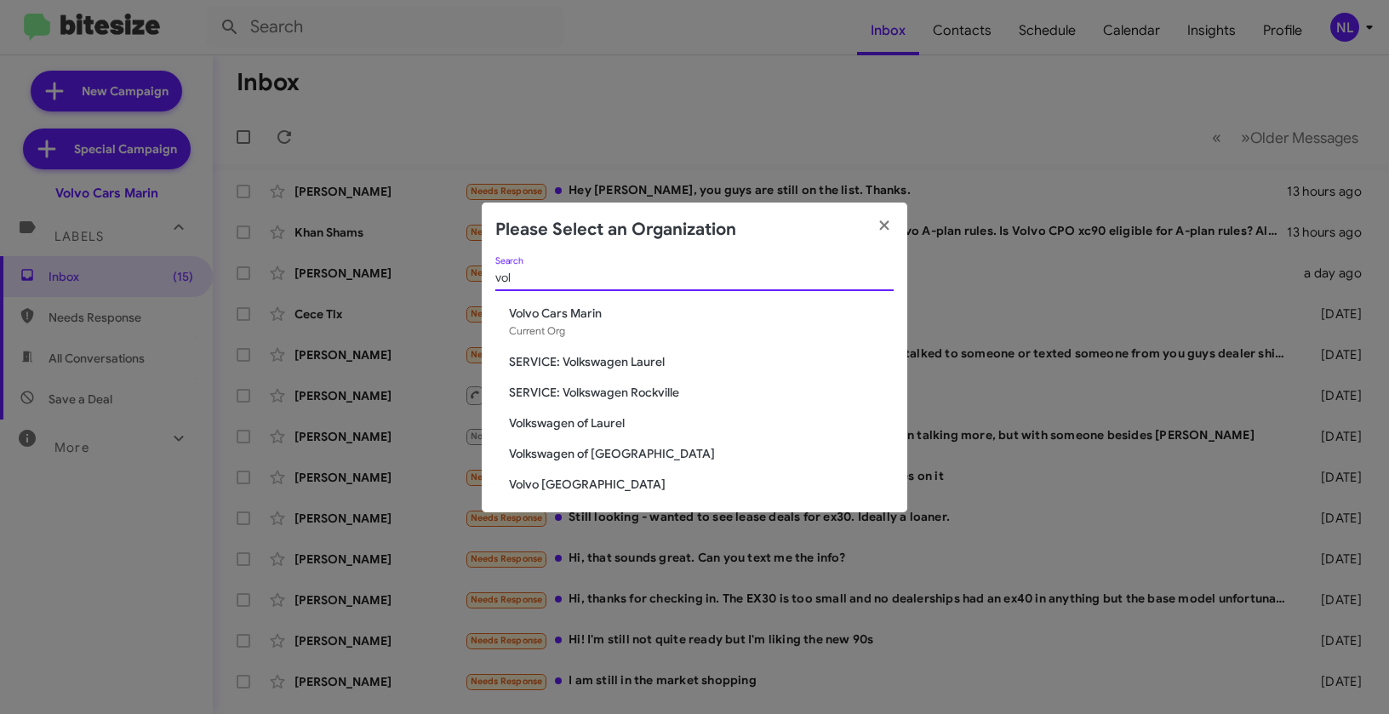
type input "vol"
click at [575, 485] on span "Volvo [GEOGRAPHIC_DATA]" at bounding box center [701, 484] width 385 height 17
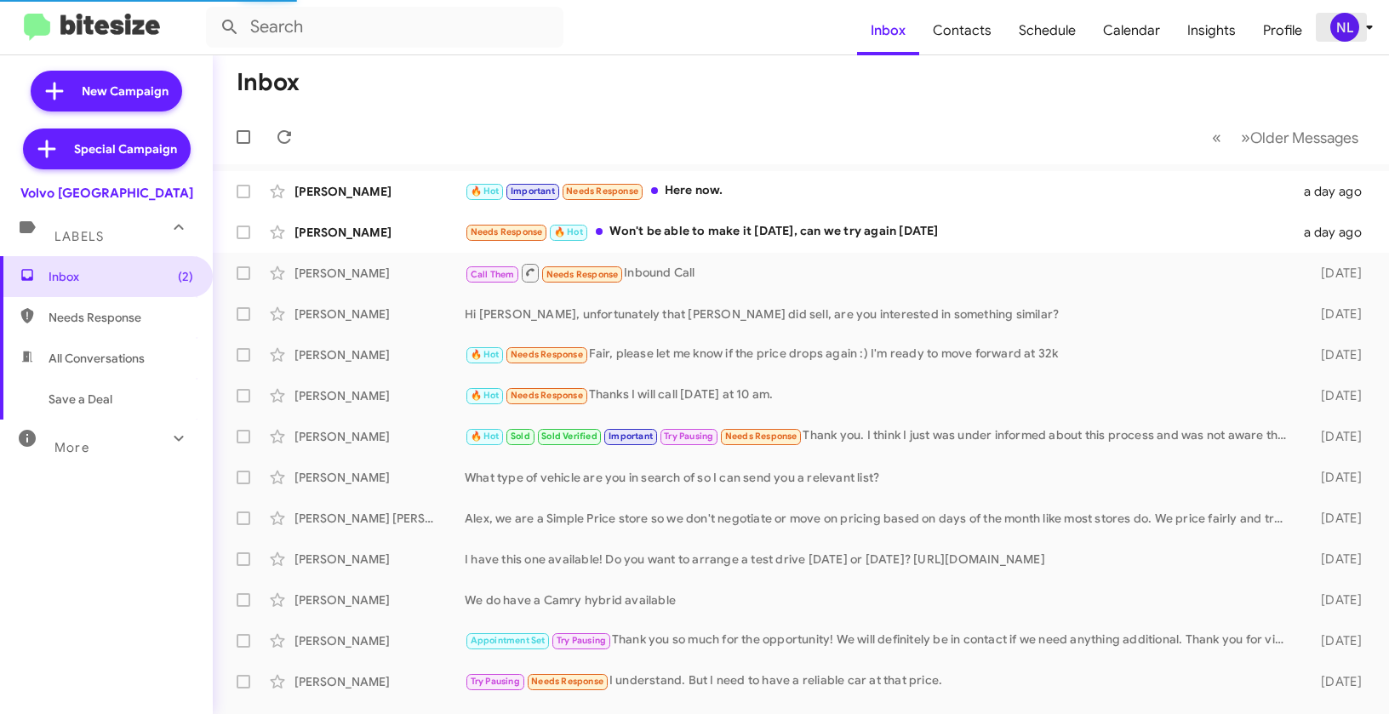
click at [1352, 26] on div "NL" at bounding box center [1344, 27] width 29 height 29
